Goal: Navigation & Orientation: Find specific page/section

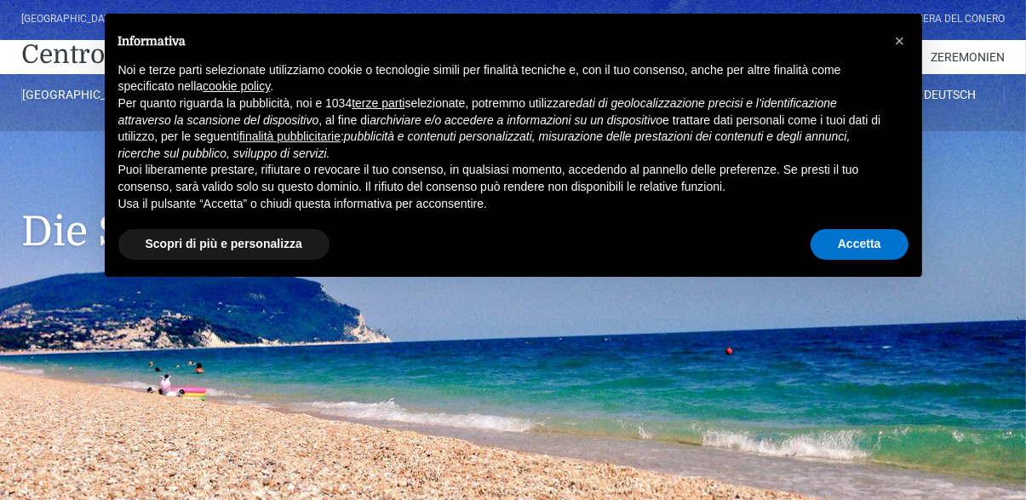
scroll to position [3, 0]
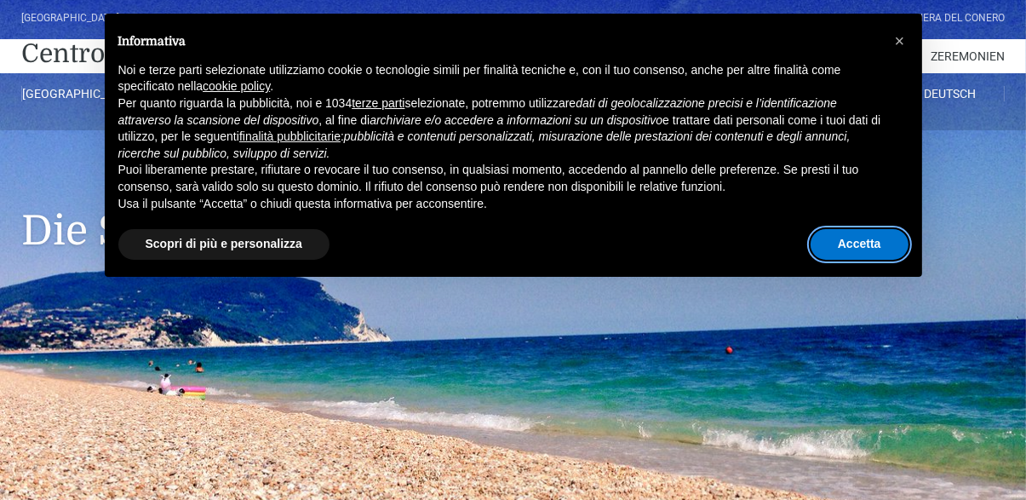
click at [870, 240] on button "Accetta" at bounding box center [860, 244] width 98 height 31
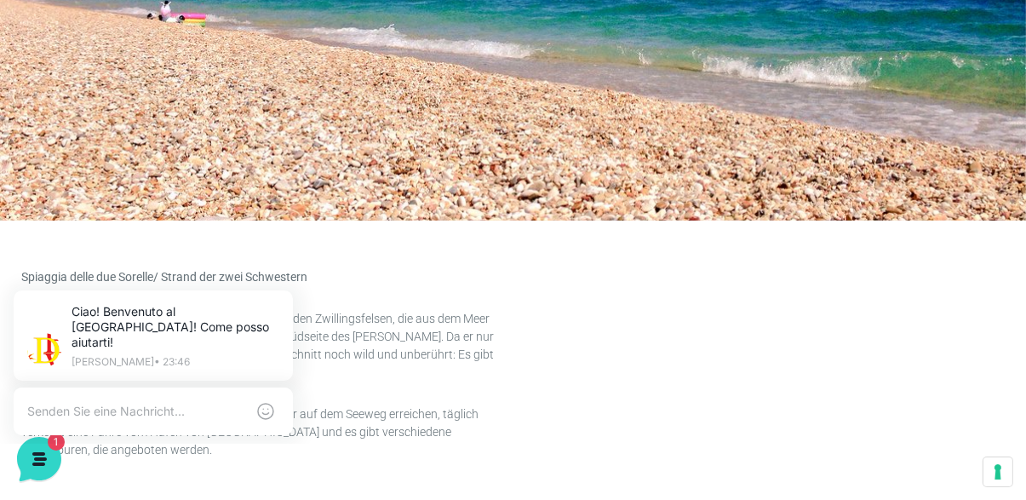
scroll to position [368, 0]
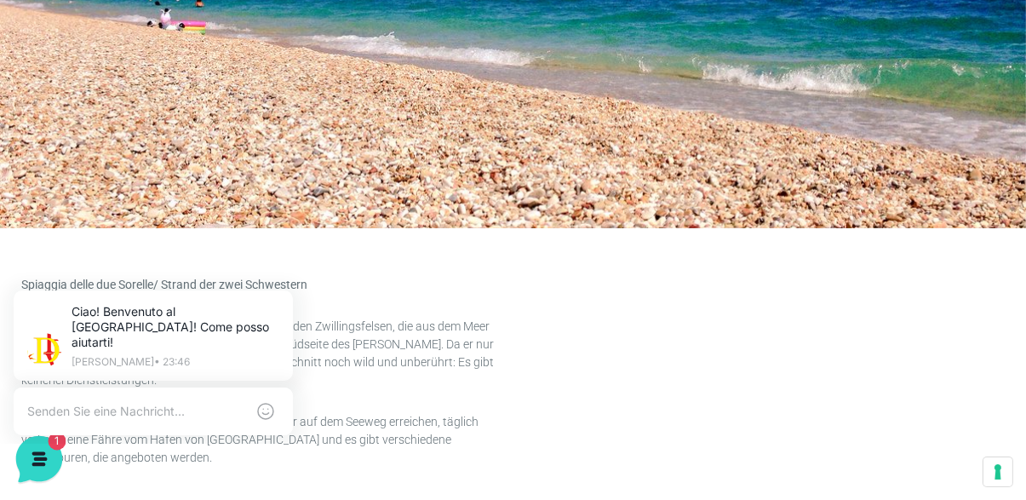
click at [32, 469] on icon at bounding box center [37, 457] width 44 height 44
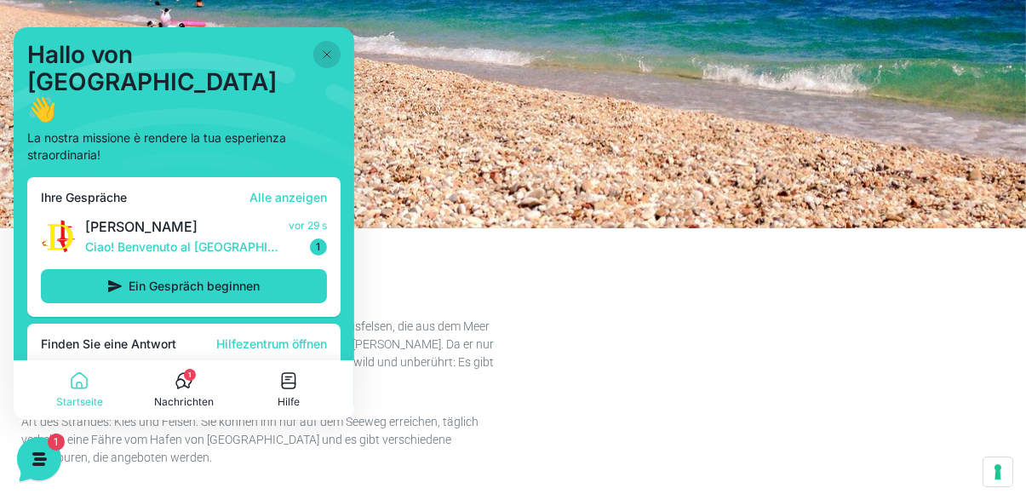
click at [320, 50] on icon at bounding box center [327, 55] width 14 height 14
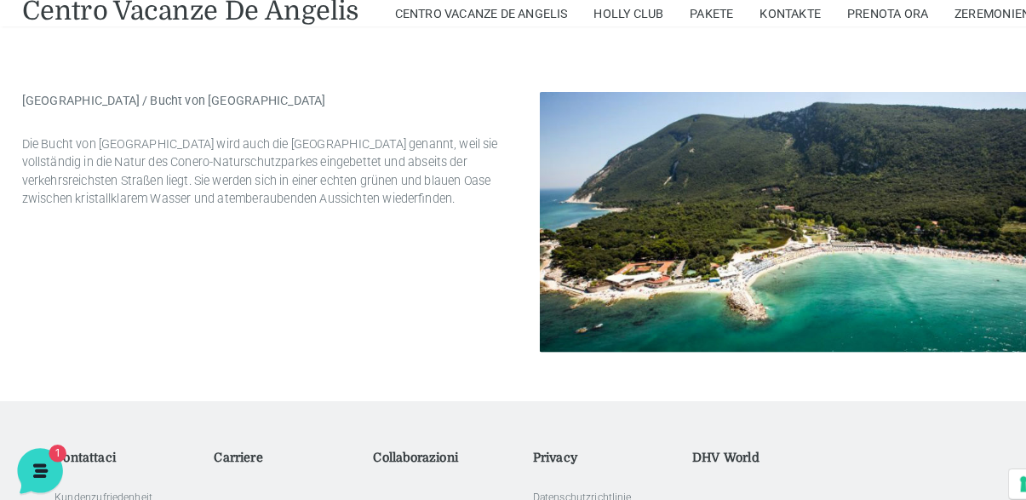
scroll to position [2455, 0]
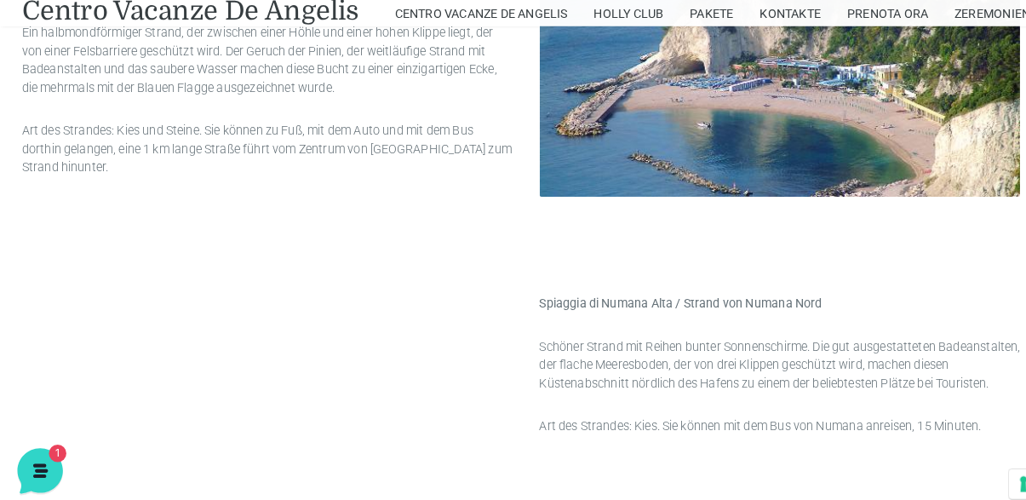
scroll to position [1403, 0]
